Goal: Navigation & Orientation: Understand site structure

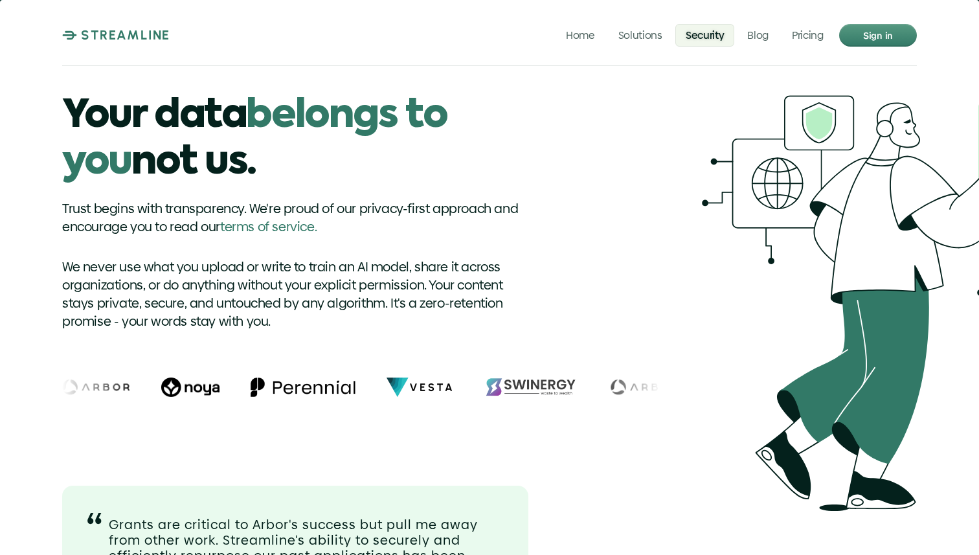
scroll to position [786, 0]
click at [128, 38] on p "STREAMLINE" at bounding box center [125, 35] width 89 height 16
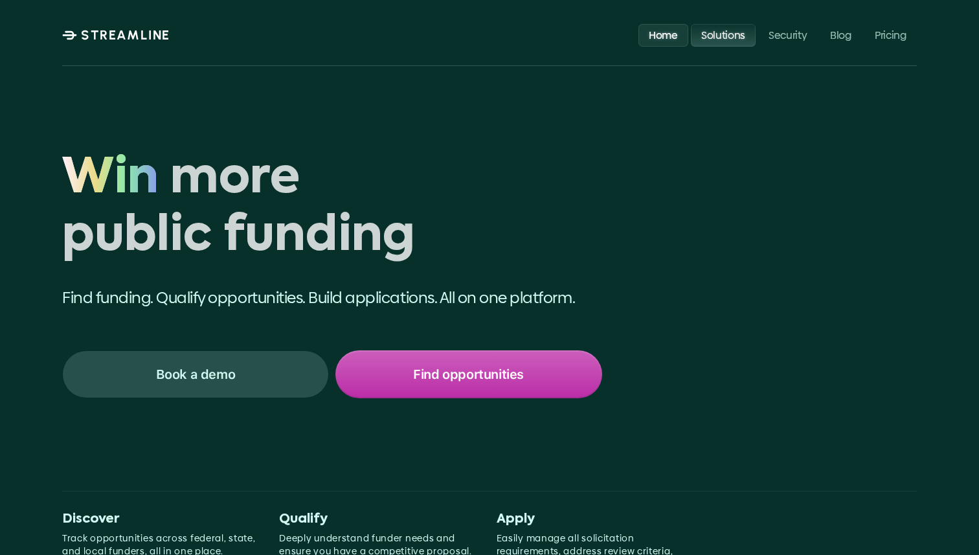
click at [740, 42] on link "Solutions" at bounding box center [723, 34] width 65 height 23
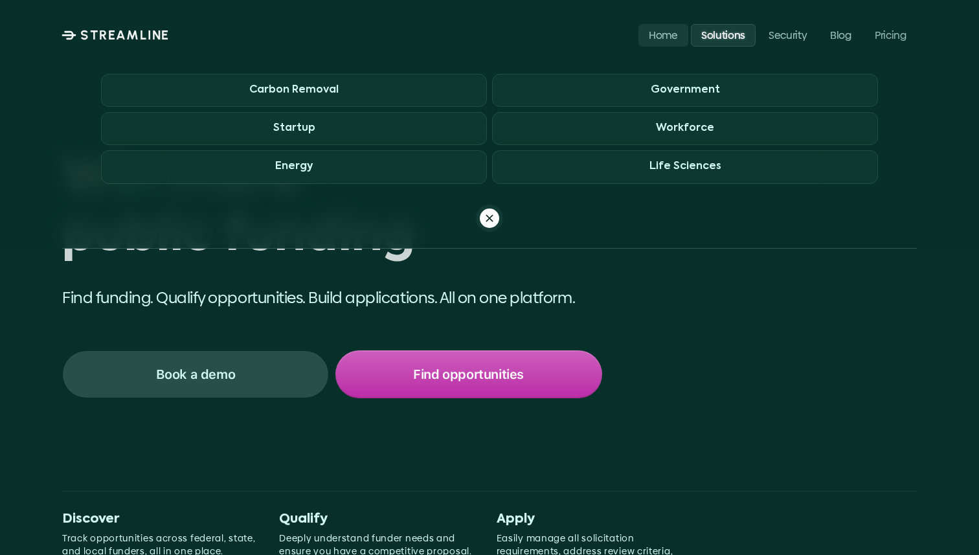
click at [740, 42] on link "Solutions" at bounding box center [723, 34] width 65 height 23
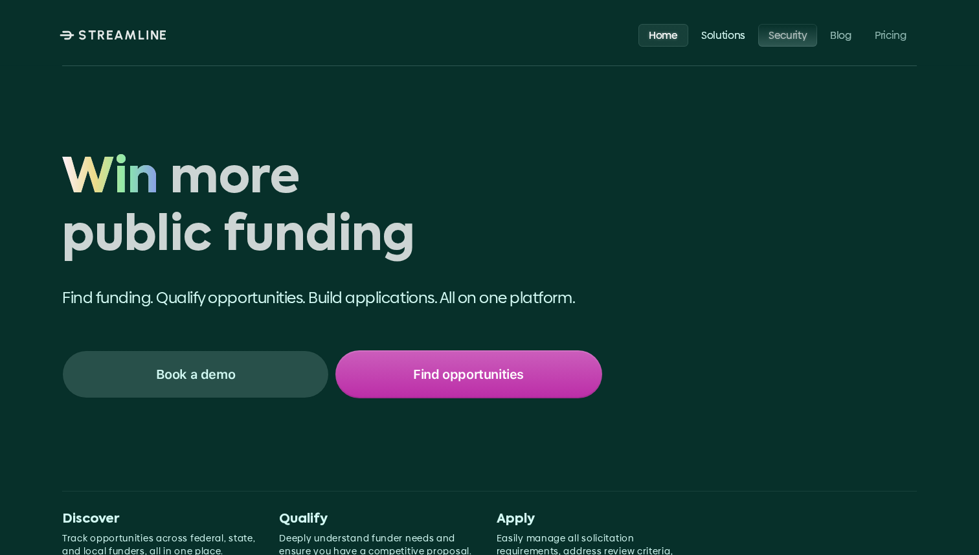
click at [796, 35] on p "Security" at bounding box center [788, 34] width 38 height 12
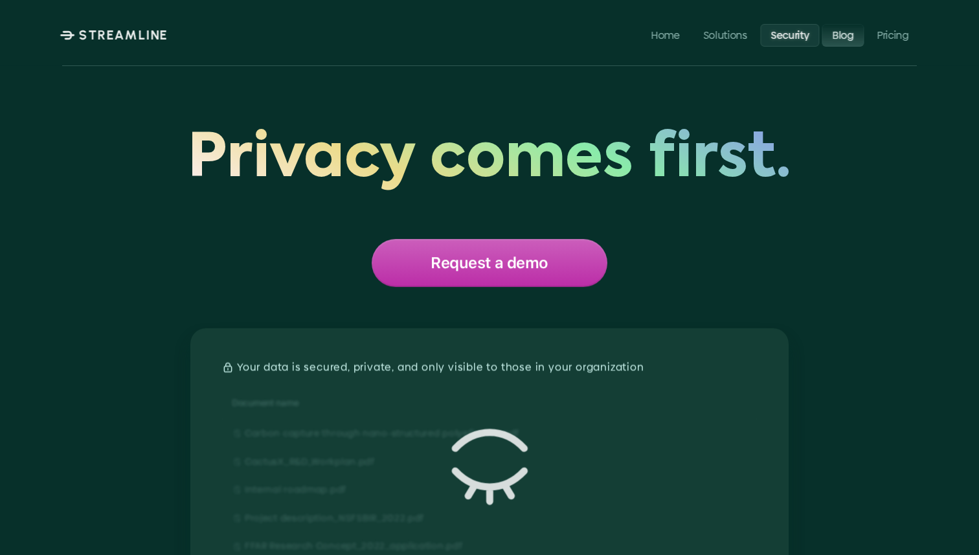
click at [844, 36] on p "Blog" at bounding box center [843, 34] width 21 height 12
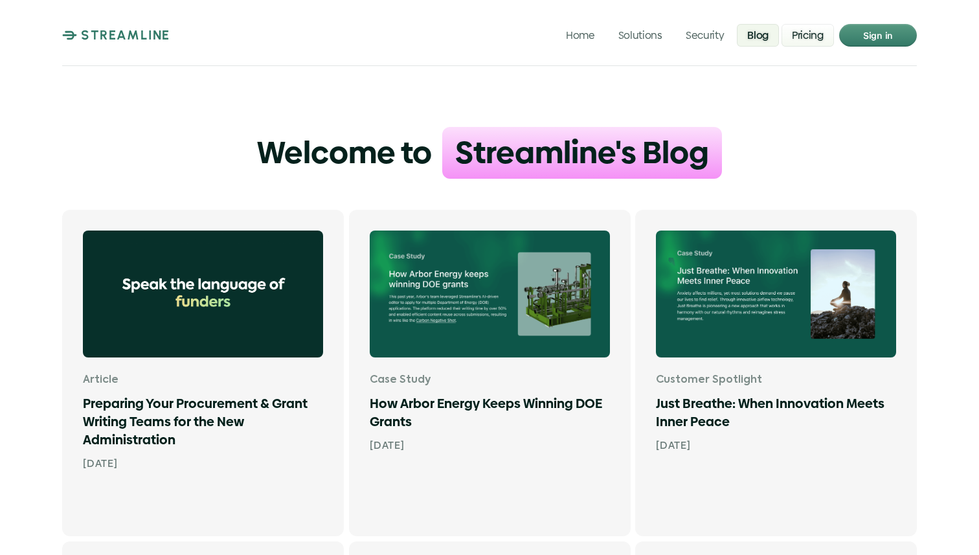
click at [794, 34] on p "Pricing" at bounding box center [808, 34] width 32 height 12
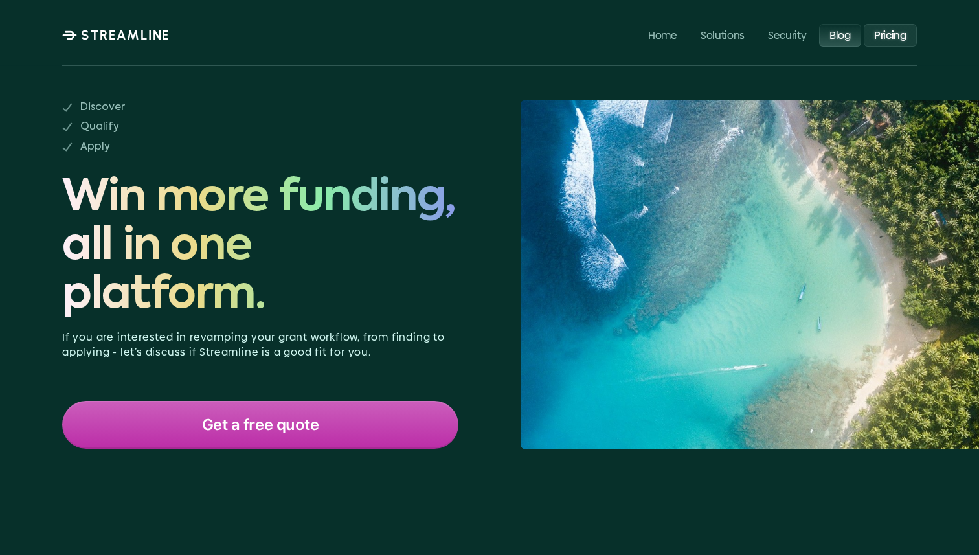
click at [839, 41] on p "Blog" at bounding box center [840, 34] width 21 height 12
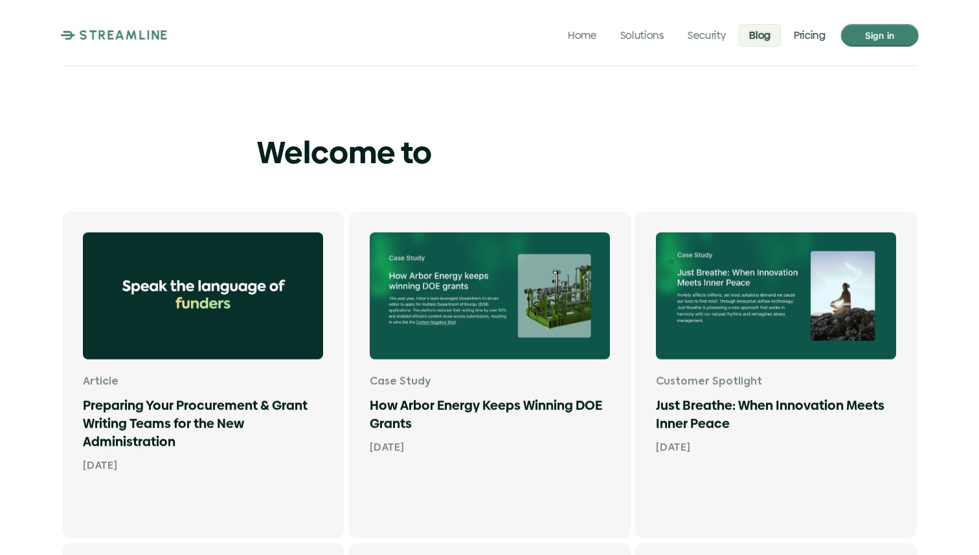
click at [893, 37] on p "Sign in" at bounding box center [880, 35] width 30 height 17
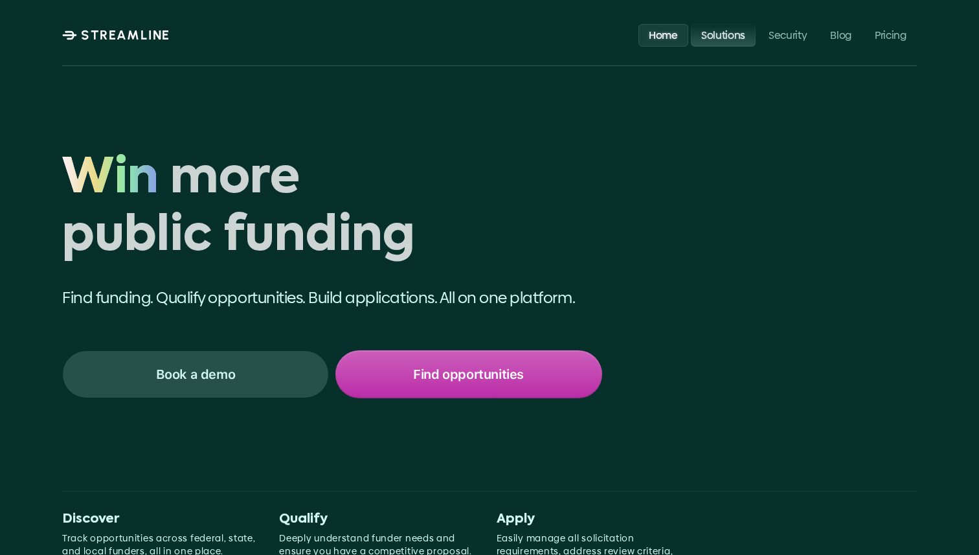
click at [717, 34] on p "Solutions" at bounding box center [723, 34] width 44 height 12
